Goal: Task Accomplishment & Management: Use online tool/utility

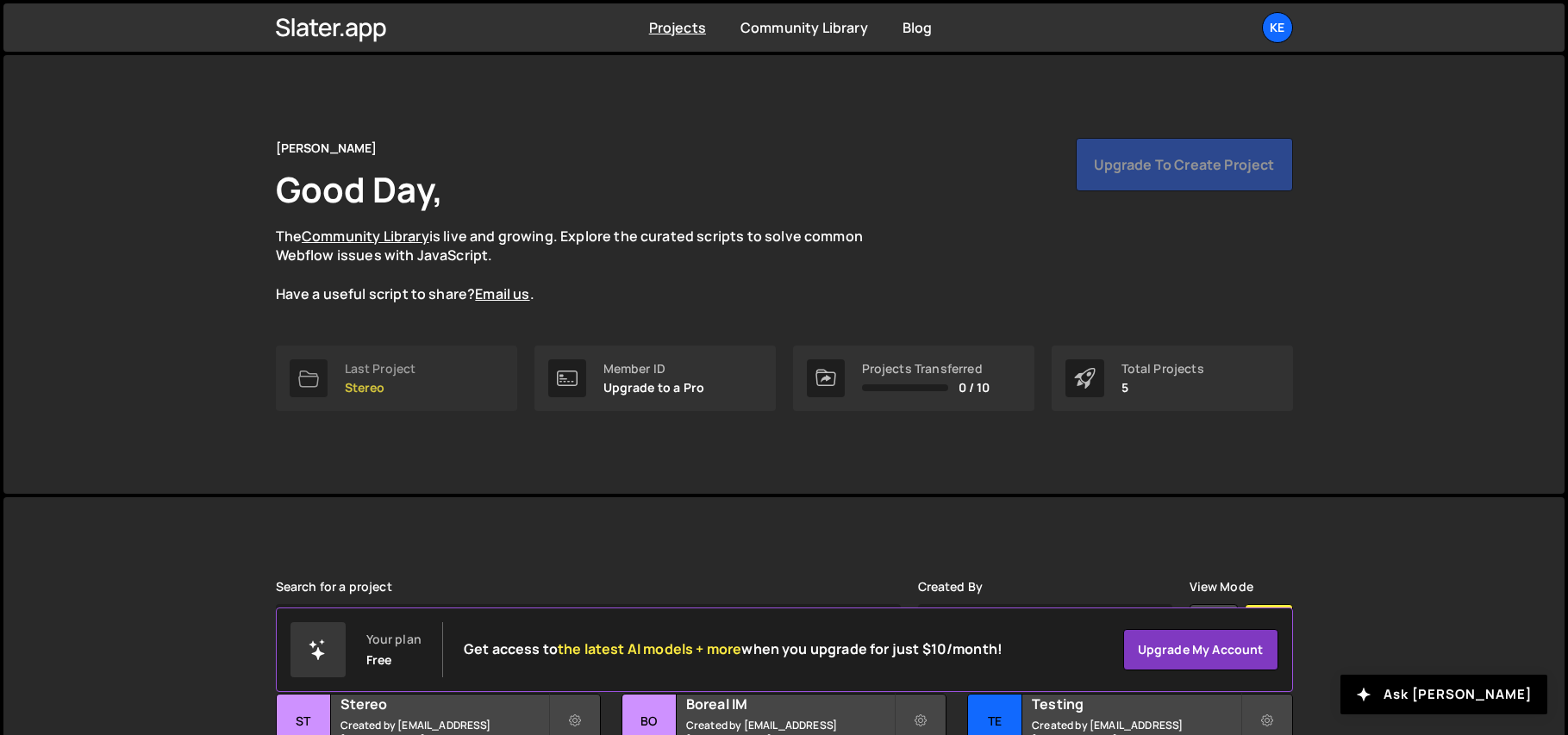
click at [443, 385] on link "Last Project Stereo" at bounding box center [396, 379] width 241 height 66
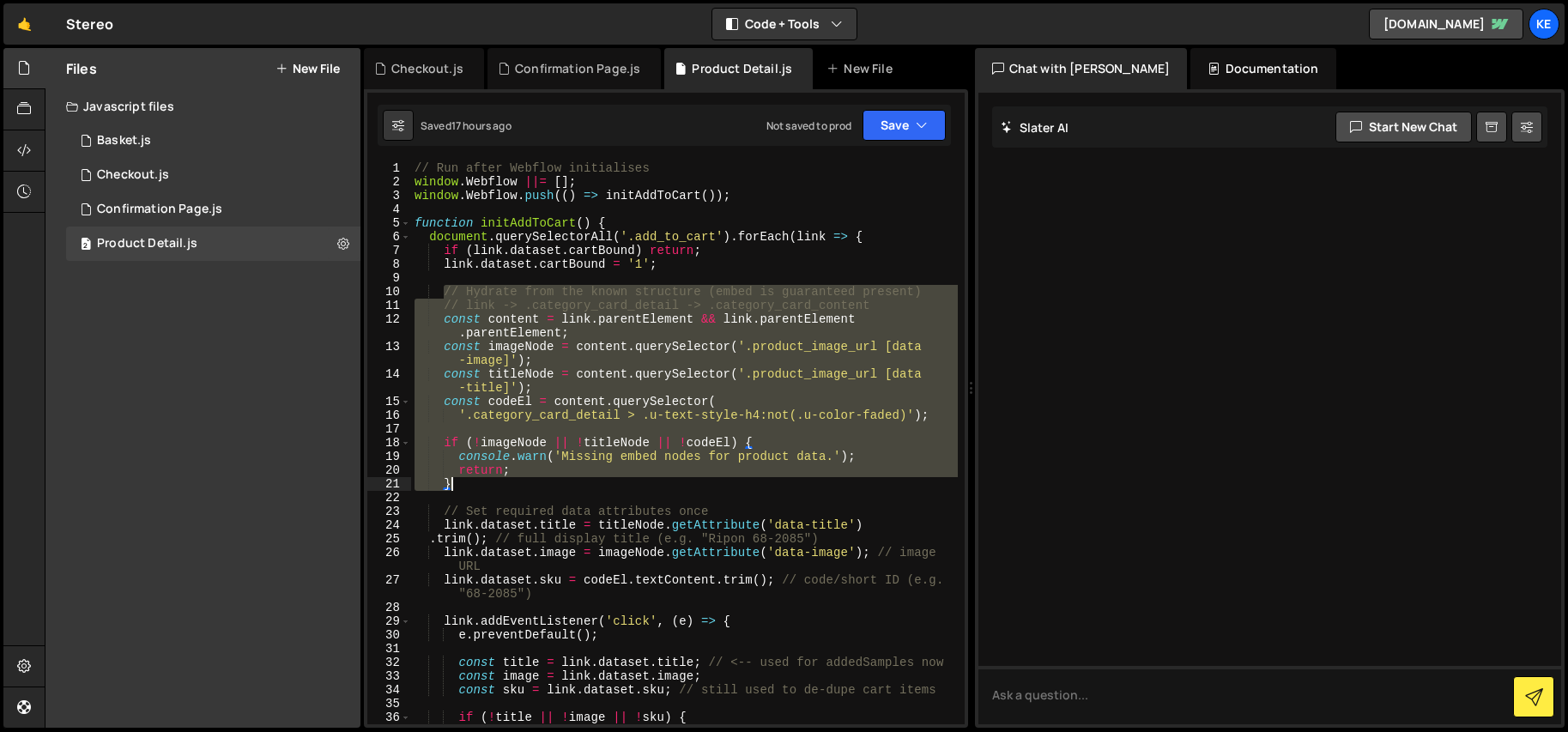
drag, startPoint x: 447, startPoint y: 290, endPoint x: 614, endPoint y: 487, distance: 258.3
click at [614, 487] on div "// Run after Webflow initialises window . Webflow ||= [ ] ; window . Webflow . …" at bounding box center [684, 456] width 547 height 591
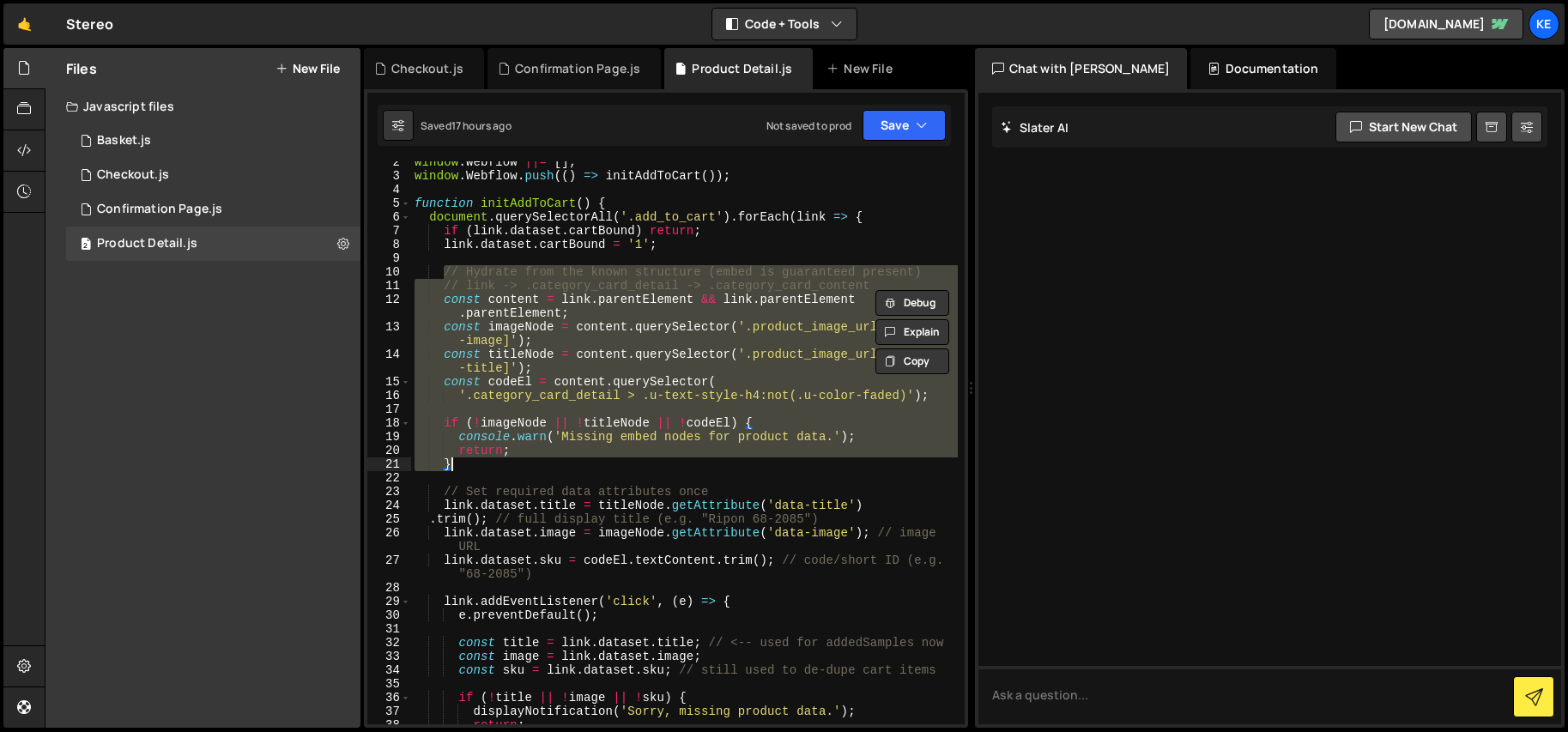
scroll to position [94, 0]
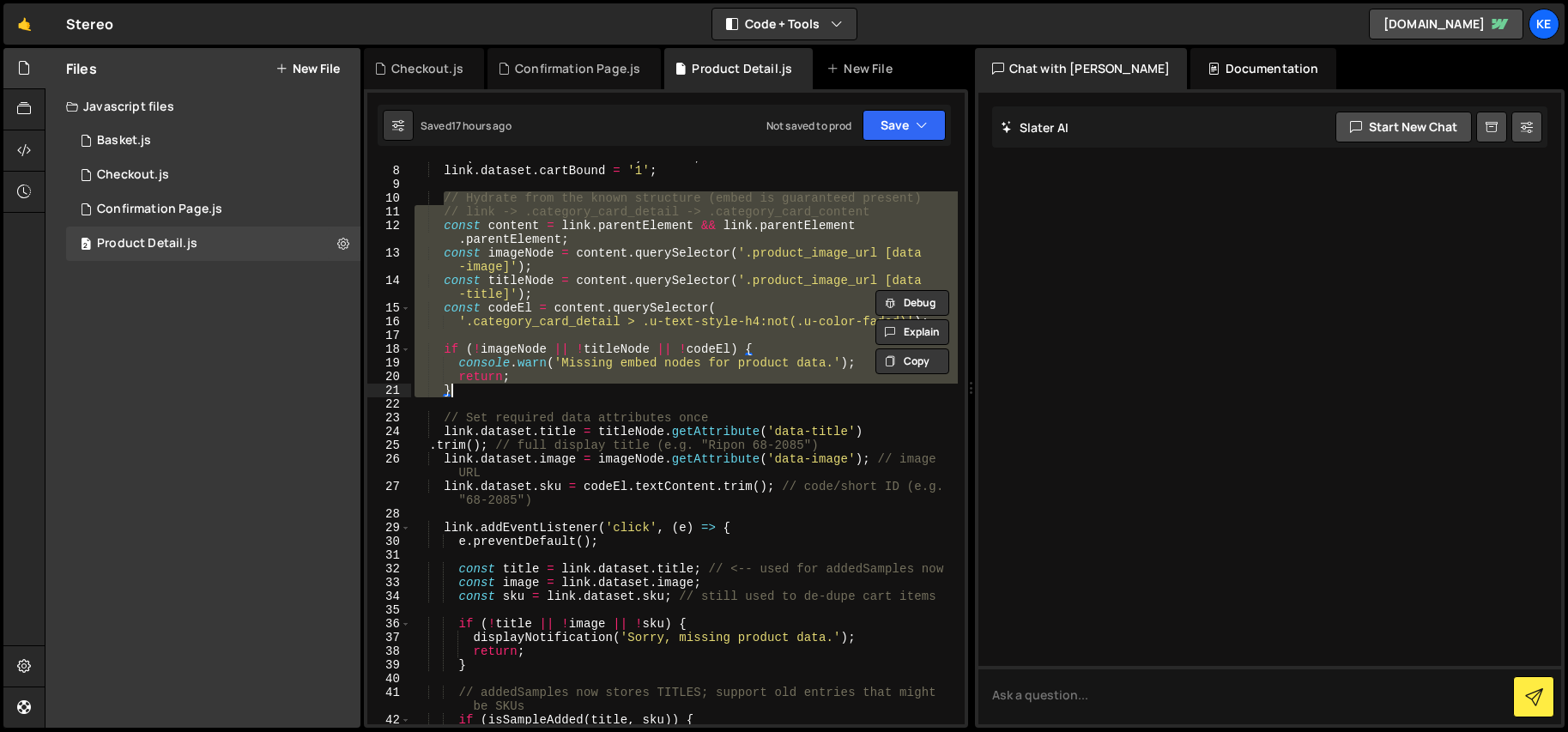
click at [716, 329] on div "if ( link . dataset . cartBound ) return ; link . dataset . cartBound = '1' ; /…" at bounding box center [684, 443] width 547 height 563
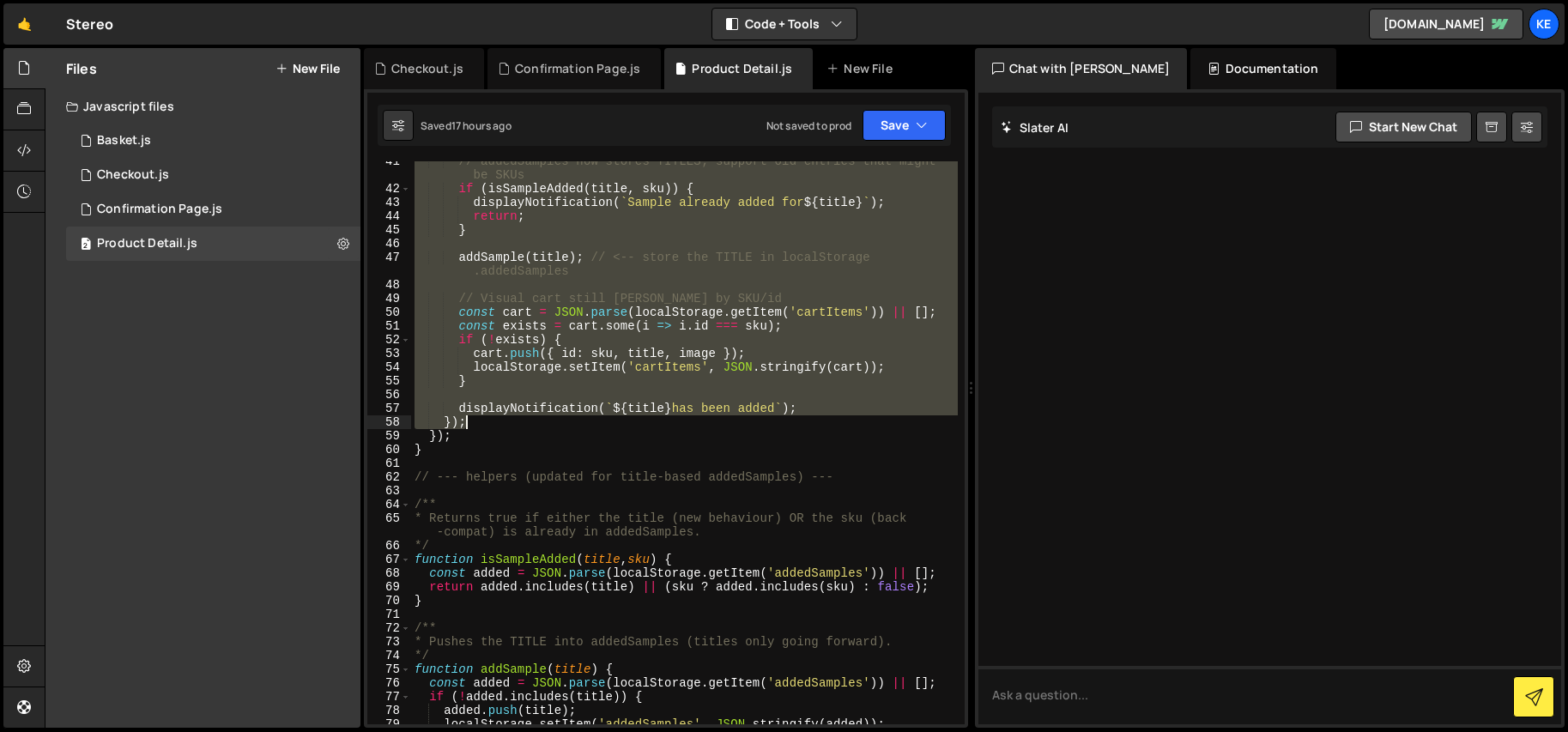
scroll to position [1042, 0]
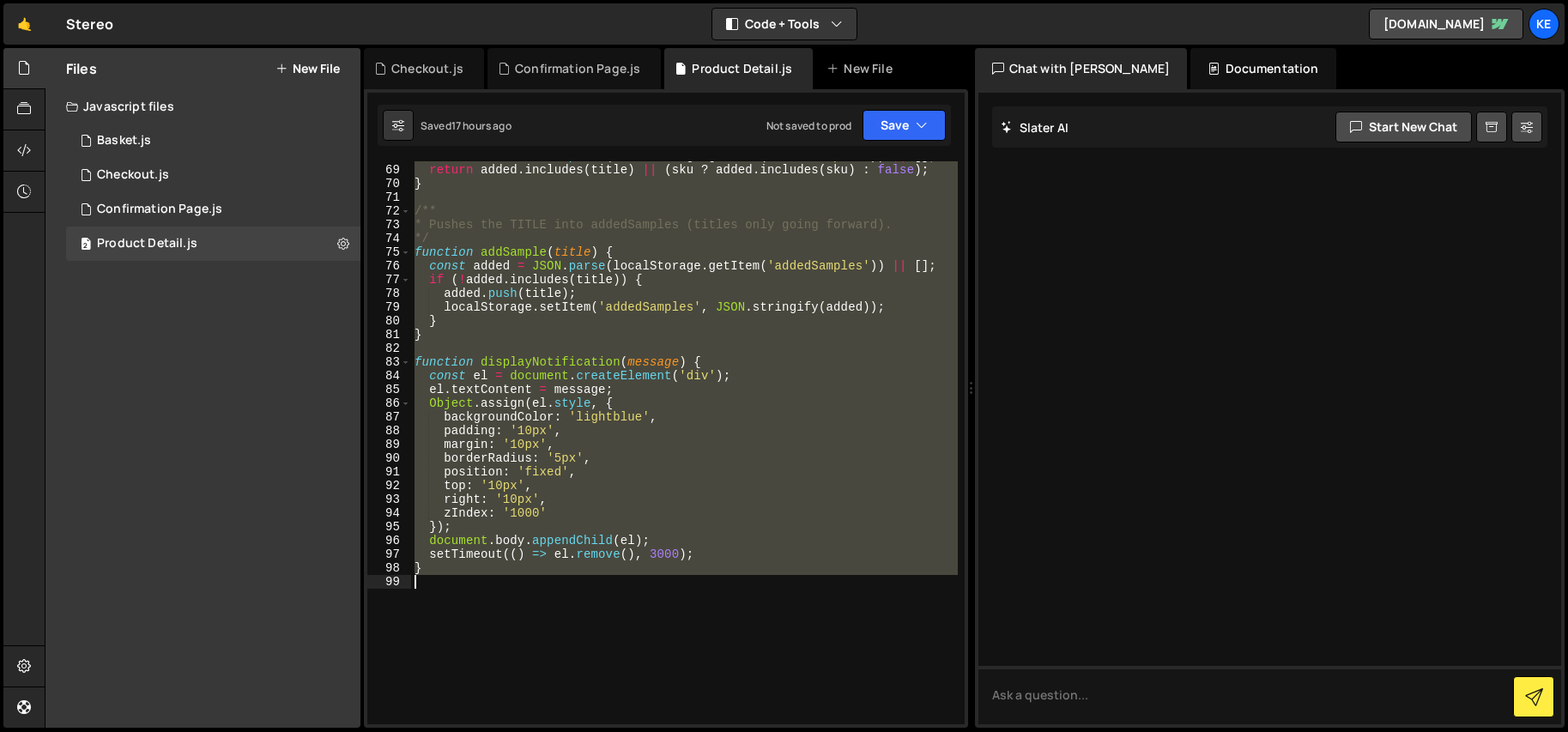
drag, startPoint x: 414, startPoint y: 167, endPoint x: 883, endPoint y: 604, distance: 641.0
click at [883, 604] on div "const added = JSON . parse ( localStorage . getItem ( 'addedSamples' )) || [ ] …" at bounding box center [684, 444] width 547 height 591
paste textarea "}"
type textarea "}"
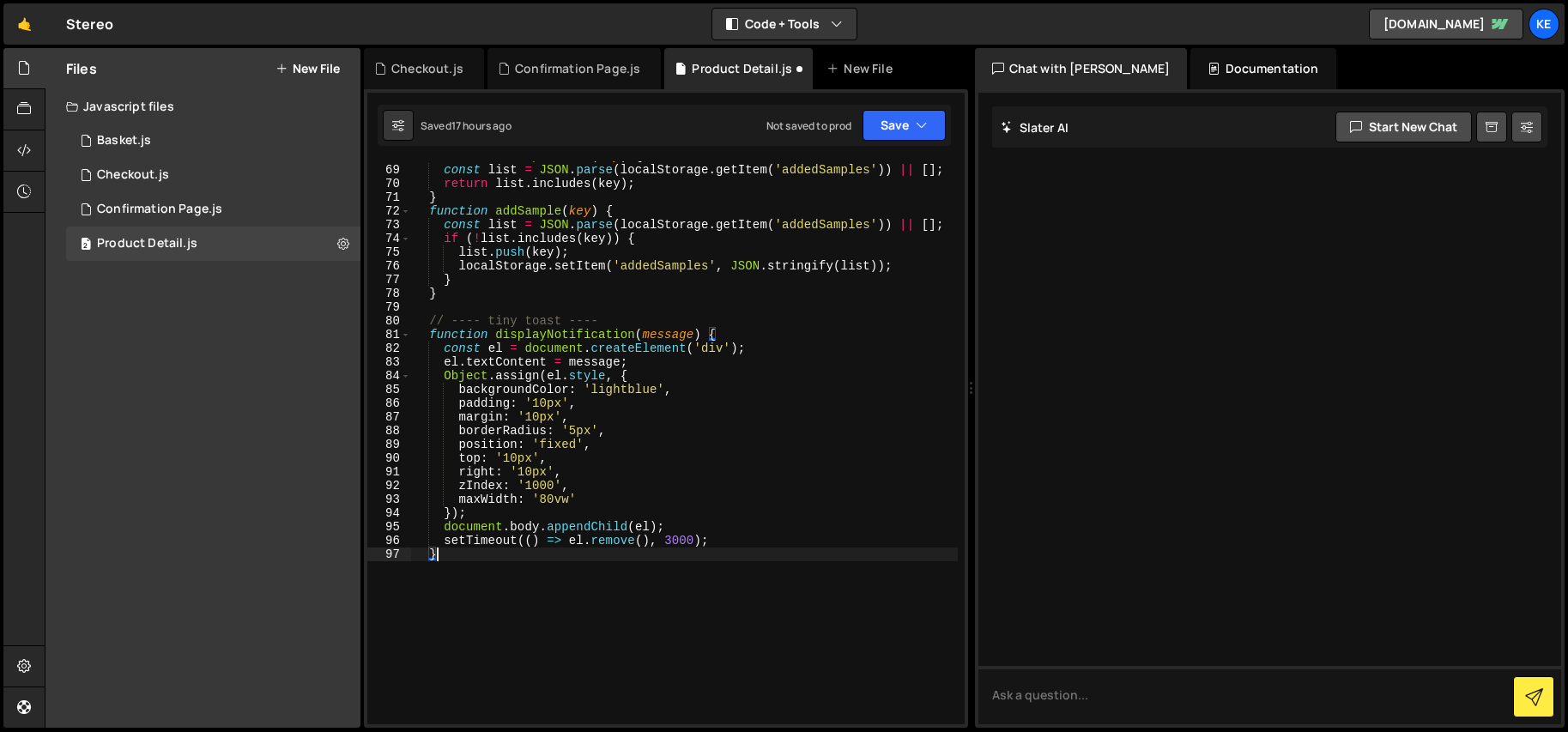
scroll to position [987, 0]
click at [900, 120] on button "Save" at bounding box center [904, 126] width 84 height 31
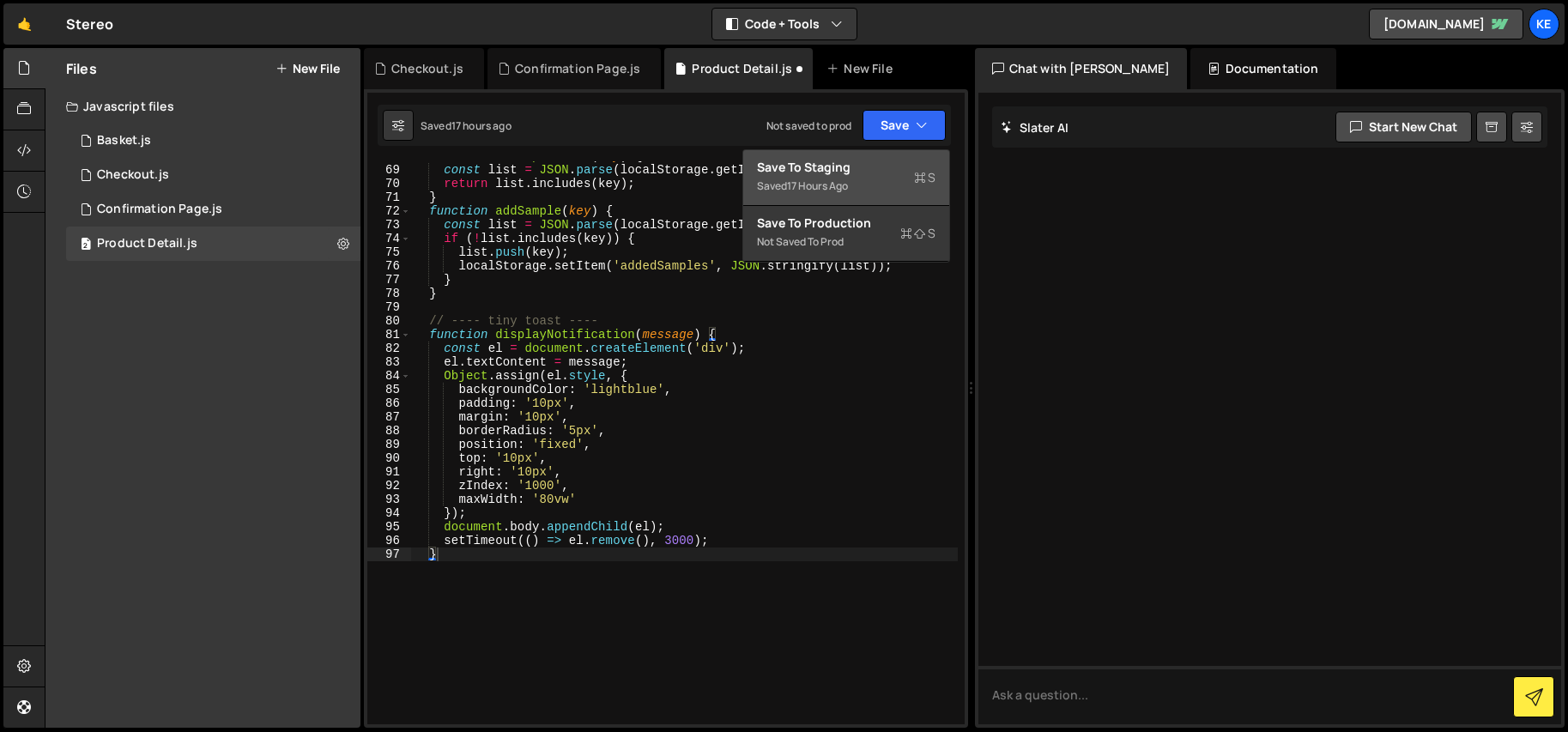
click at [847, 168] on div "Save to Staging S" at bounding box center [846, 167] width 178 height 17
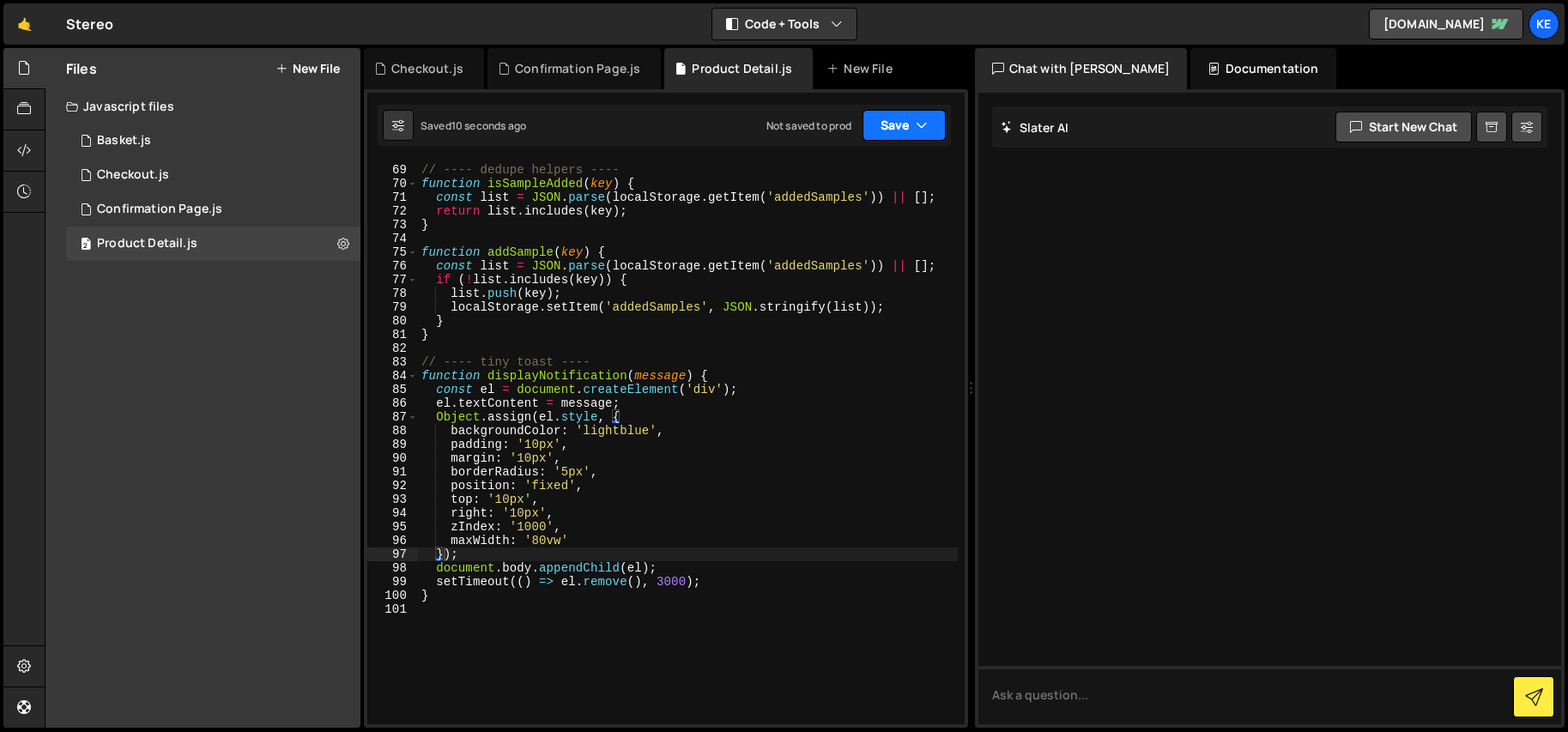
click at [883, 127] on button "Save" at bounding box center [904, 126] width 84 height 31
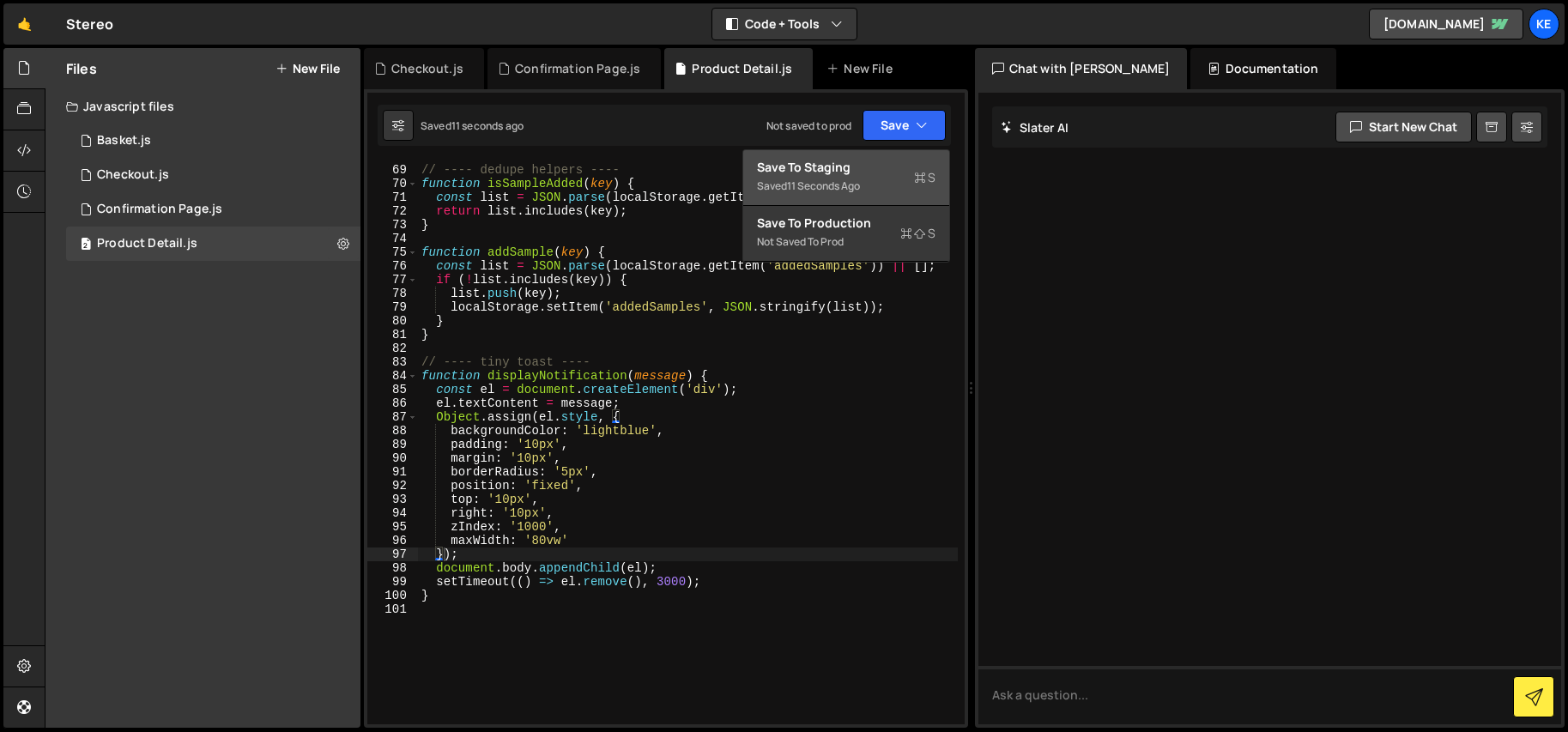
click at [851, 170] on div "Save to Staging S" at bounding box center [846, 167] width 178 height 17
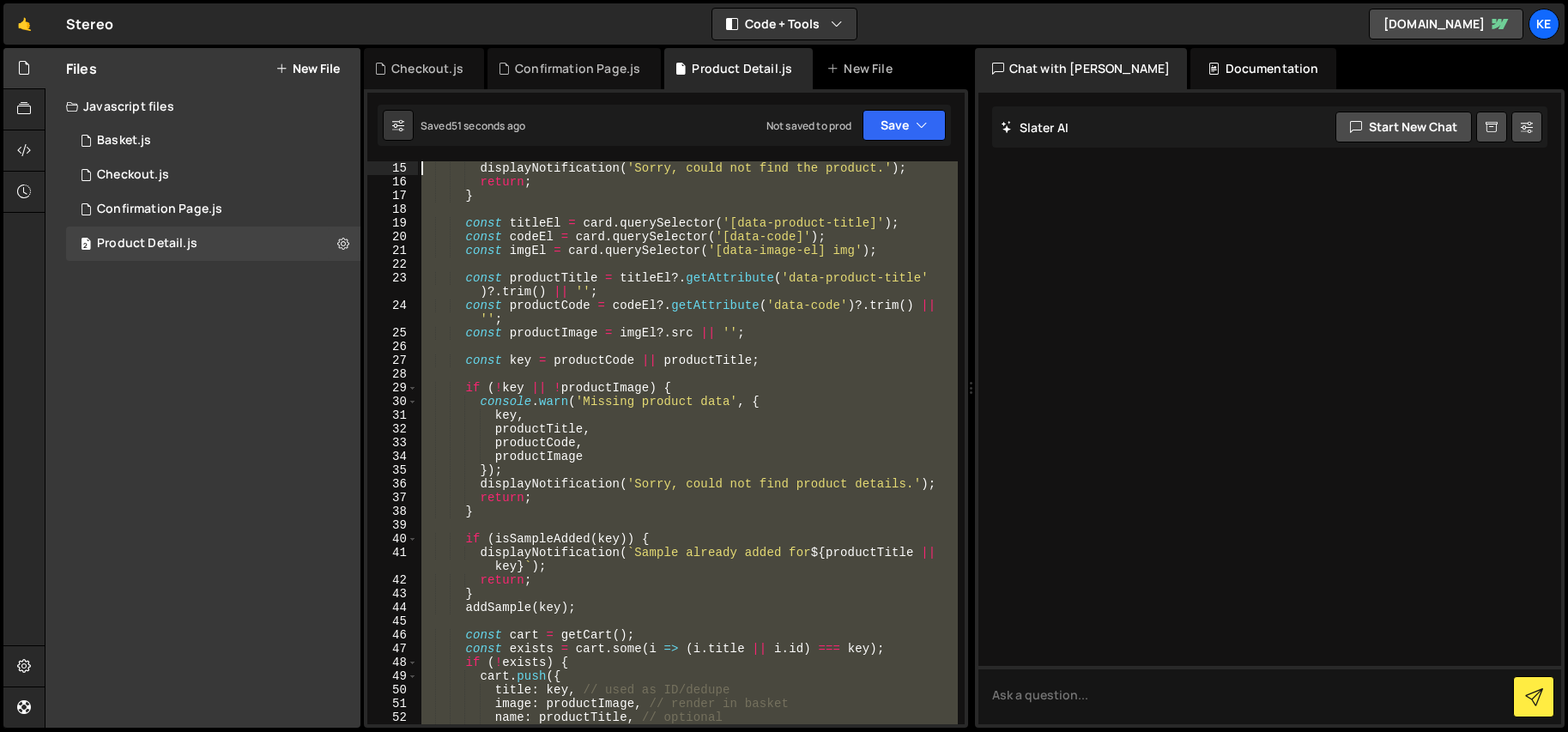
scroll to position [0, 0]
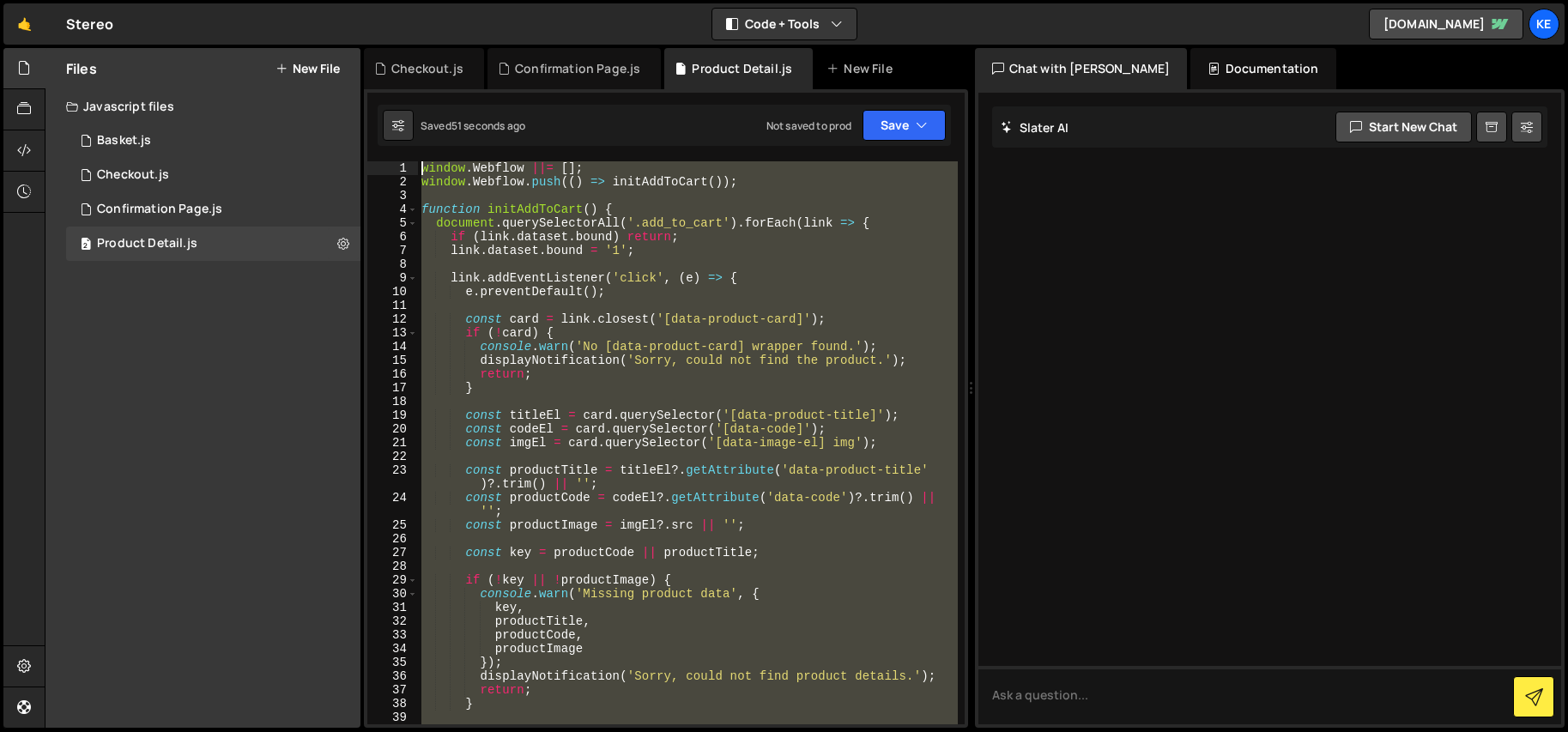
drag, startPoint x: 604, startPoint y: 690, endPoint x: 394, endPoint y: -34, distance: 753.8
click at [394, 0] on html "Projects [GEOGRAPHIC_DATA] Blog Ke Projects Your Teams Account Upgrade Logout" at bounding box center [784, 366] width 1568 height 732
paste textarea "}"
type textarea "}"
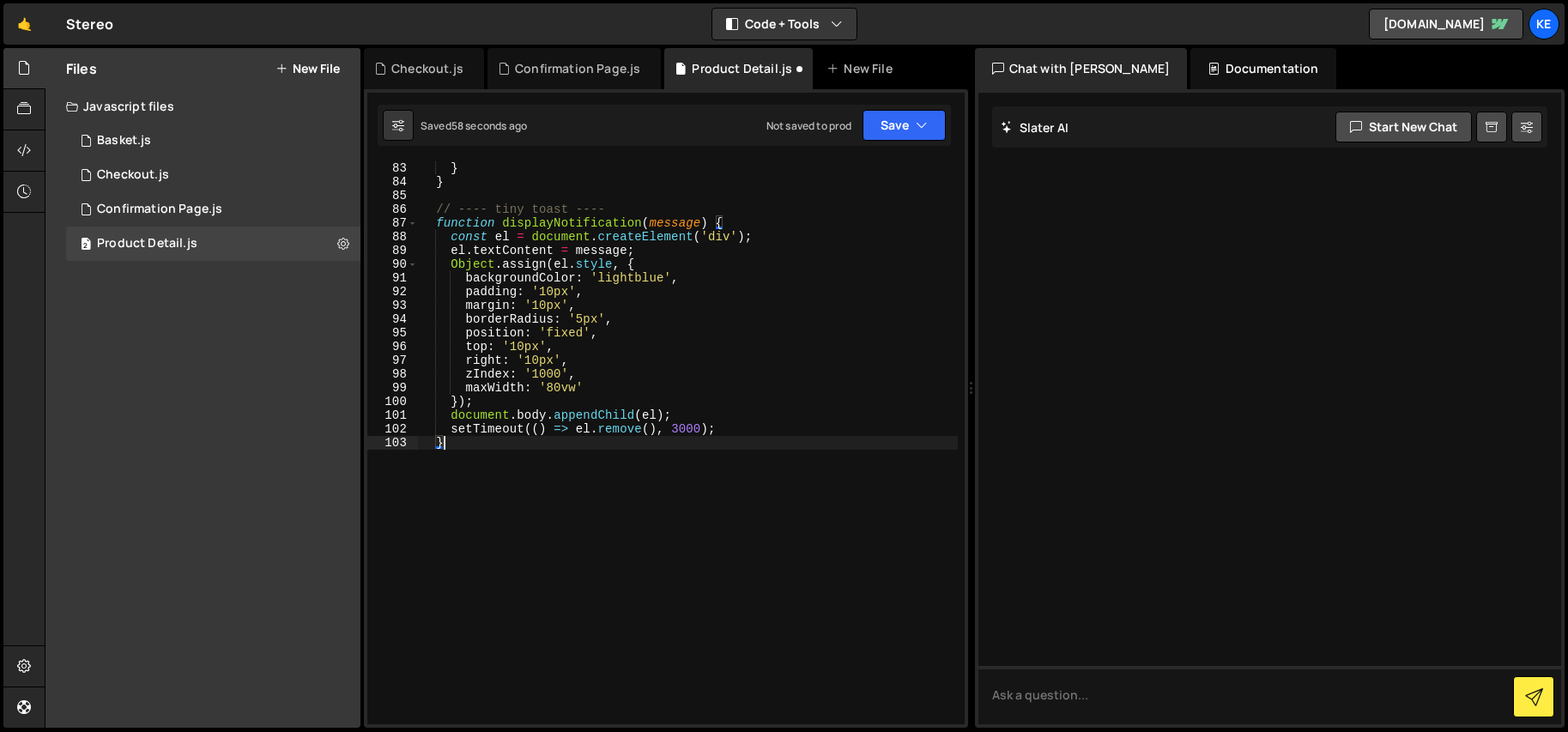
scroll to position [1195, 0]
click at [487, 510] on div "} } // ---- tiny toast ---- function displayNotification ( message ) { const el…" at bounding box center [687, 456] width 540 height 591
click at [881, 134] on button "Save" at bounding box center [904, 126] width 84 height 31
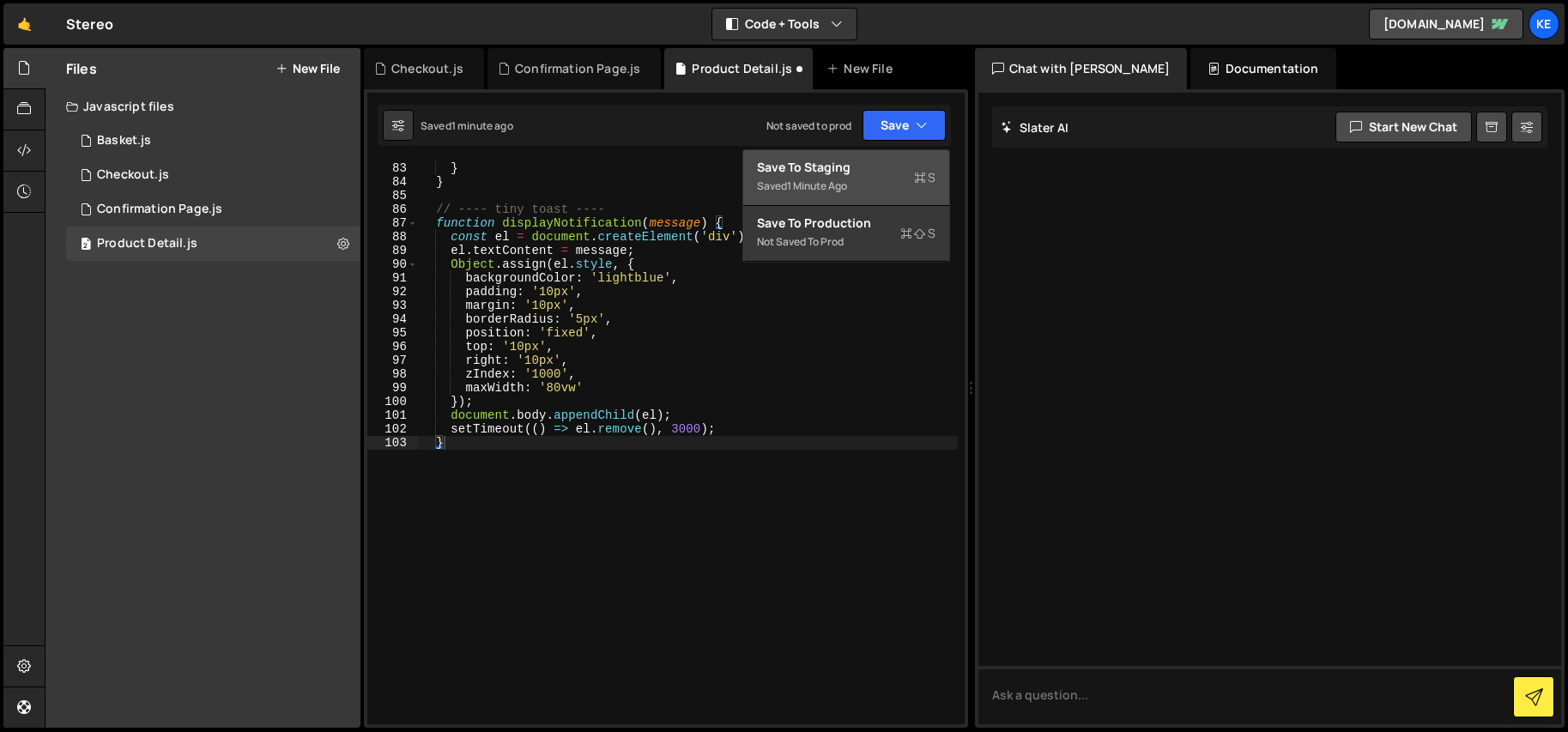
click at [869, 161] on div "Save to Staging S" at bounding box center [846, 167] width 178 height 17
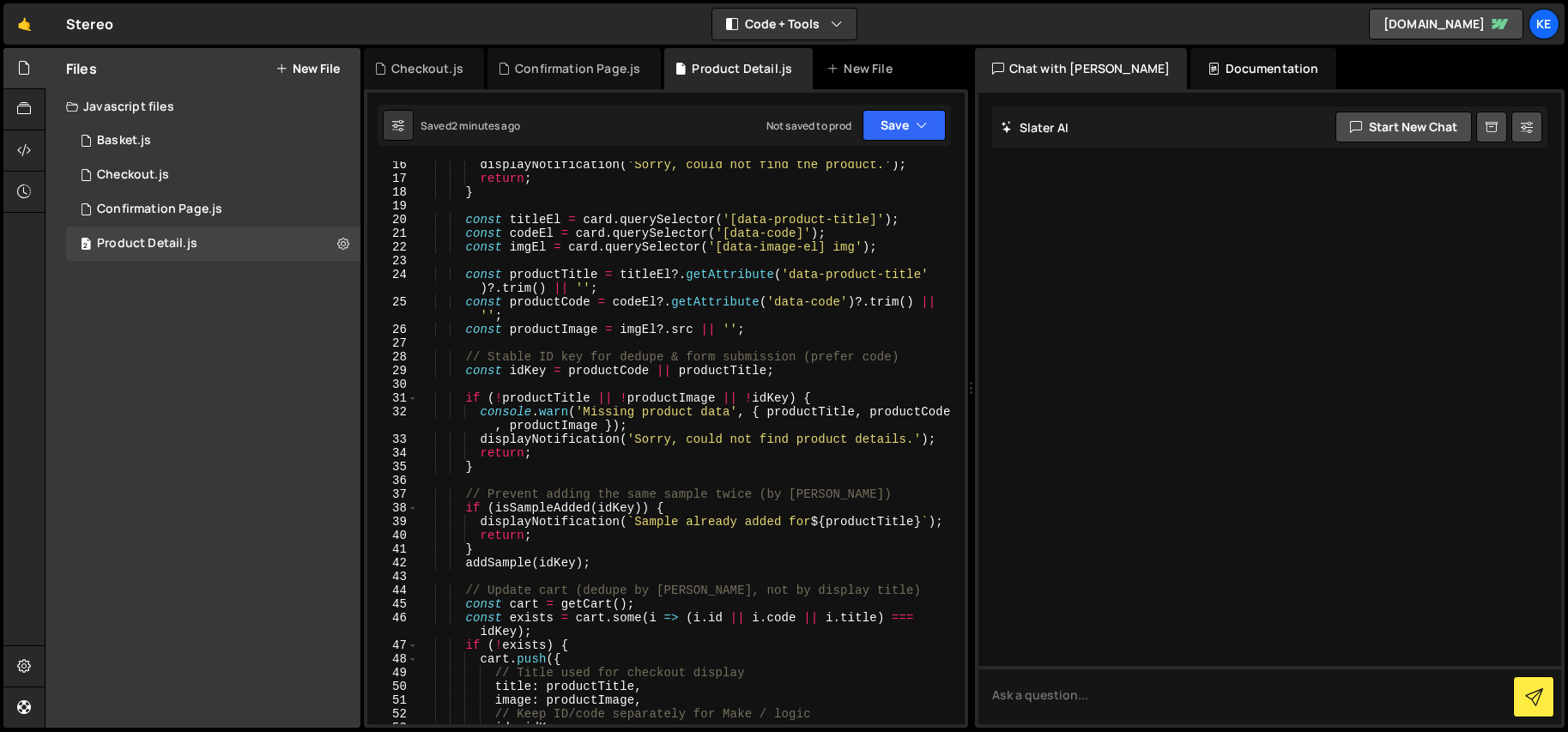
scroll to position [322, 0]
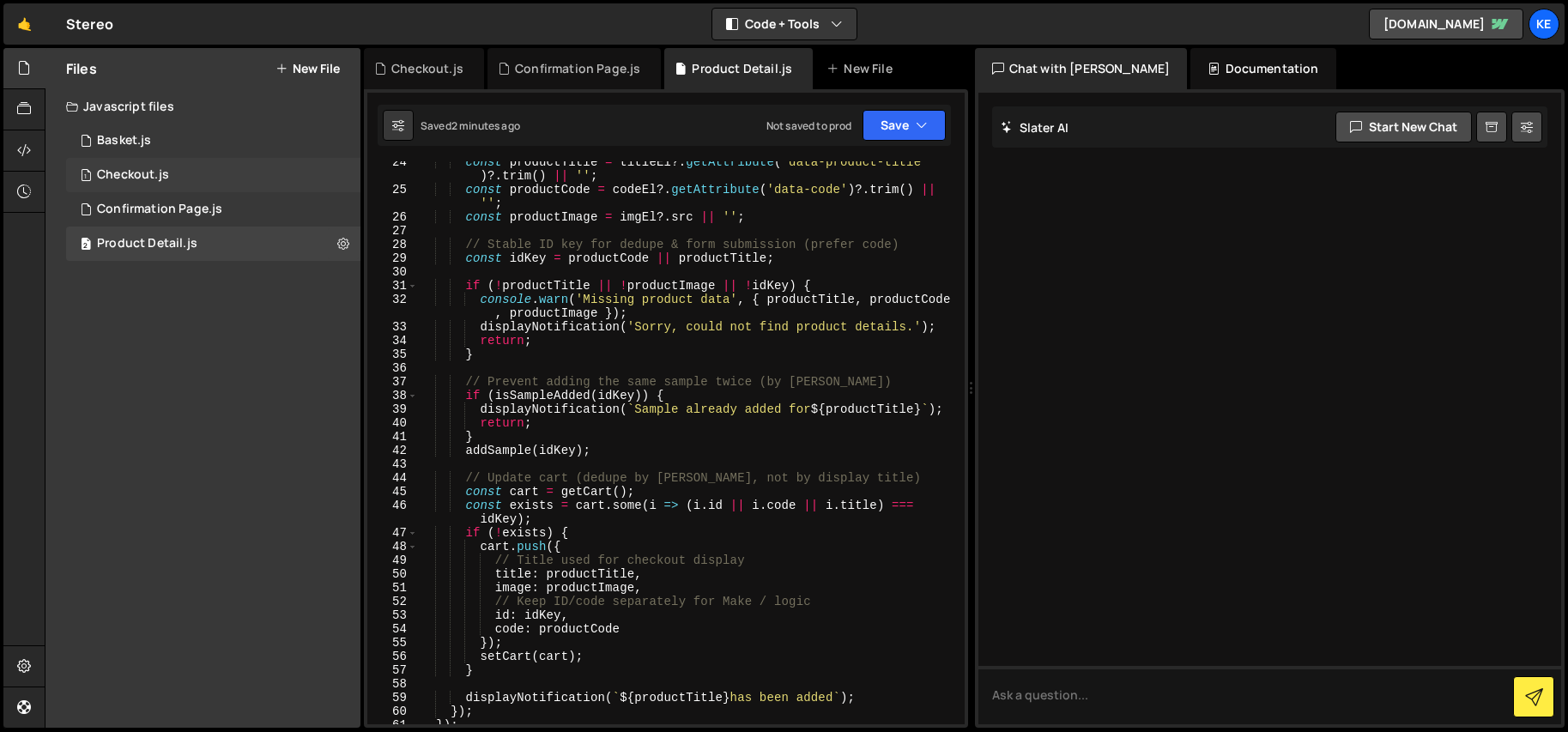
click at [137, 177] on div "Checkout.js" at bounding box center [133, 175] width 72 height 16
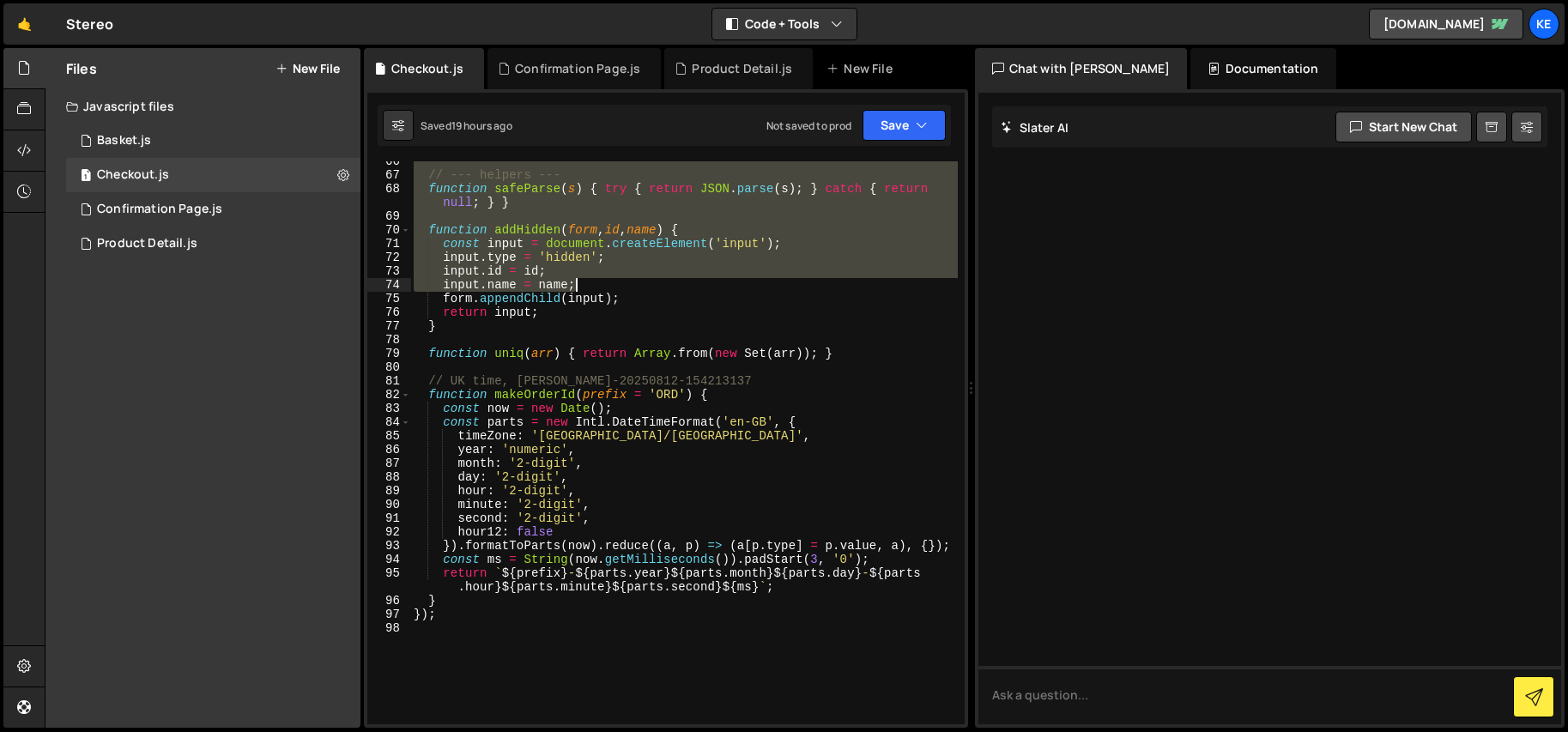
scroll to position [954, 0]
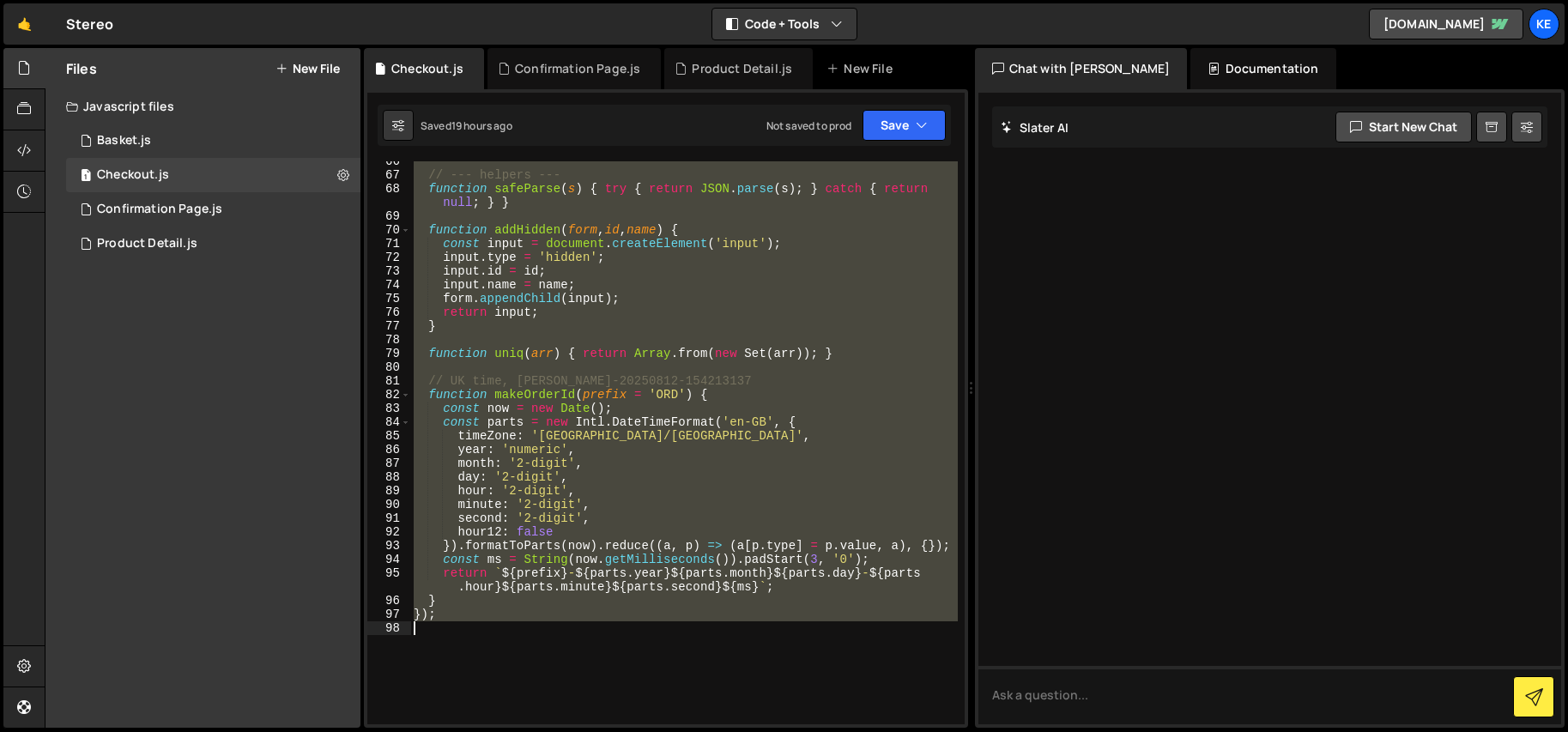
drag, startPoint x: 413, startPoint y: 169, endPoint x: 722, endPoint y: 624, distance: 550.0
click at [722, 624] on div "// --- helpers --- function safeParse ( s ) { try { return JSON . parse ( s ) ;…" at bounding box center [684, 450] width 548 height 591
type textarea "});"
